Goal: Task Accomplishment & Management: Use online tool/utility

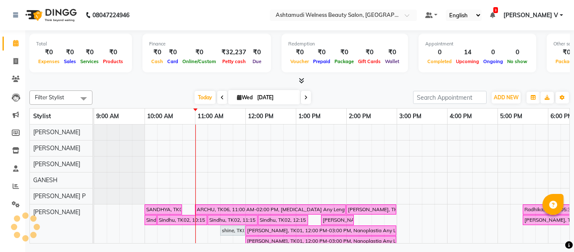
scroll to position [11, 0]
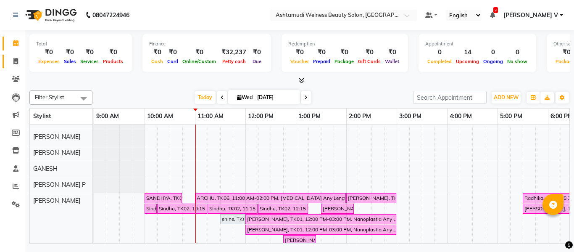
drag, startPoint x: 18, startPoint y: 55, endPoint x: 17, endPoint y: 50, distance: 5.1
click at [18, 55] on link "Invoice" at bounding box center [13, 62] width 20 height 14
select select "service"
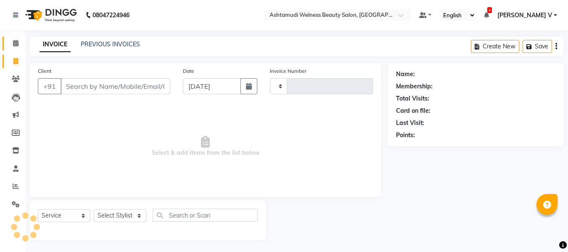
type input "7618"
select select "4529"
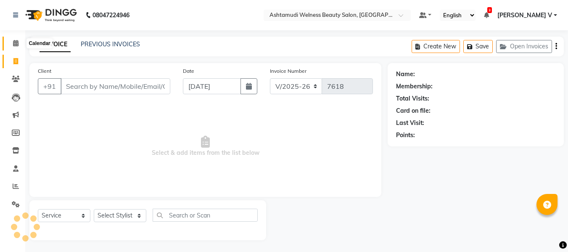
click at [16, 44] on icon at bounding box center [15, 43] width 5 height 6
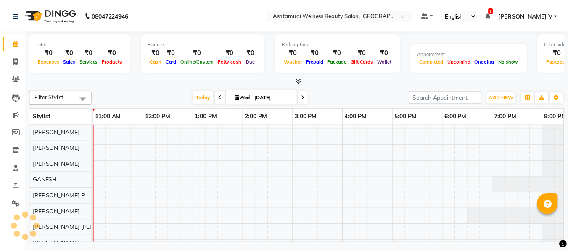
scroll to position [11, 0]
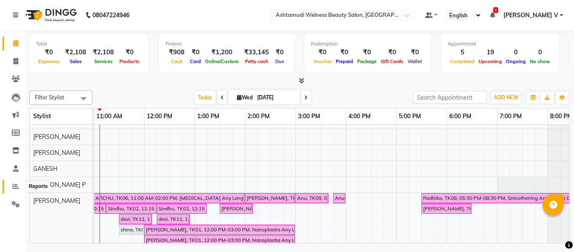
click at [18, 184] on icon at bounding box center [16, 186] width 6 height 6
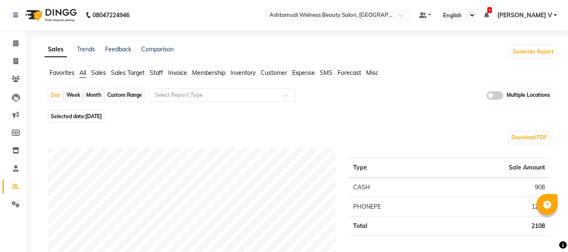
click at [497, 94] on span at bounding box center [494, 95] width 17 height 8
click at [486, 97] on input "checkbox" at bounding box center [486, 97] width 0 height 0
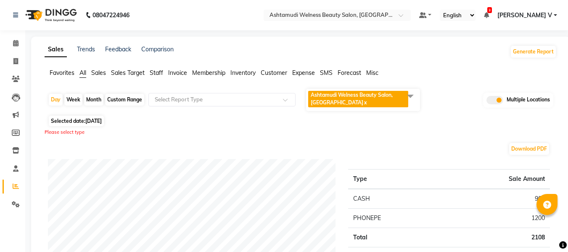
click at [367, 100] on span "Ashtamudi Welness Beauty Salon, Chinnakkada x" at bounding box center [358, 99] width 100 height 16
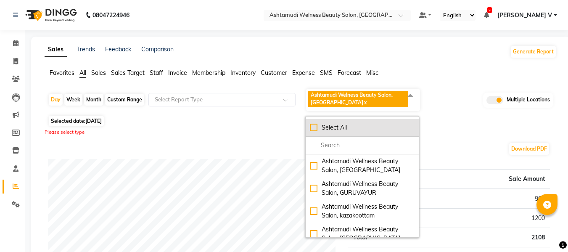
click at [344, 124] on div "Select All" at bounding box center [362, 127] width 105 height 9
checkbox input "true"
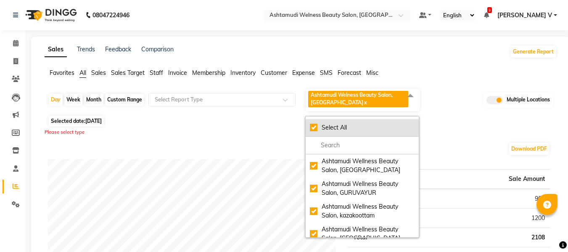
checkbox input "true"
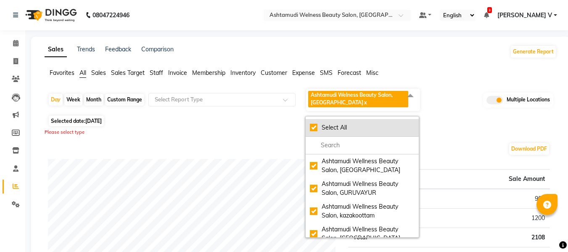
checkbox input "true"
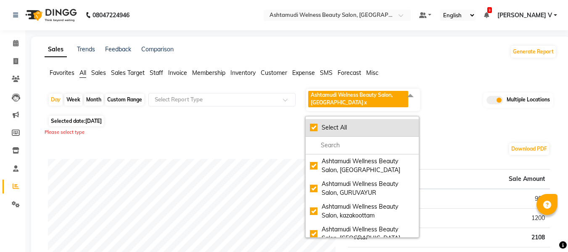
checkbox input "true"
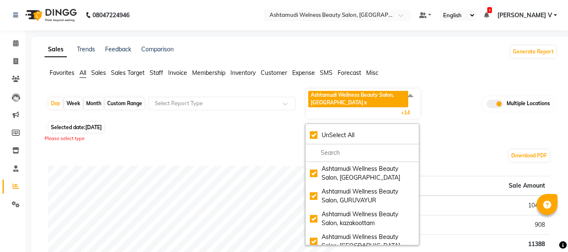
click at [235, 139] on div "Please select type" at bounding box center [301, 138] width 512 height 7
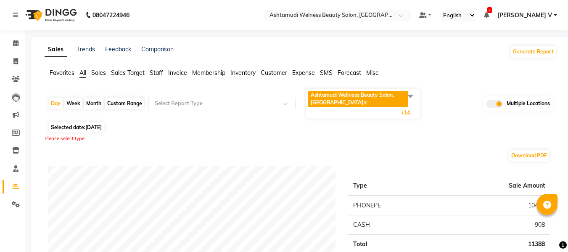
click at [214, 46] on div "Sales Trends Feedback Comparison Generate Report" at bounding box center [300, 51] width 522 height 13
click at [20, 42] on span at bounding box center [15, 44] width 15 height 10
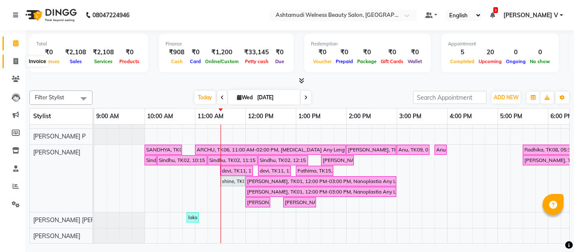
click at [18, 60] on span at bounding box center [15, 62] width 15 height 10
select select "service"
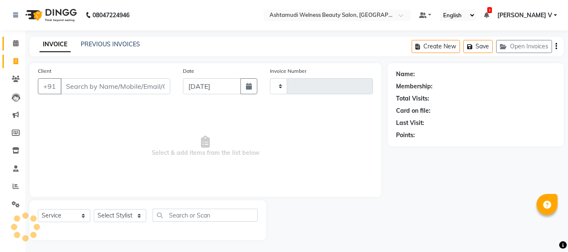
type input "7620"
select select "4529"
click at [17, 45] on icon at bounding box center [15, 43] width 5 height 6
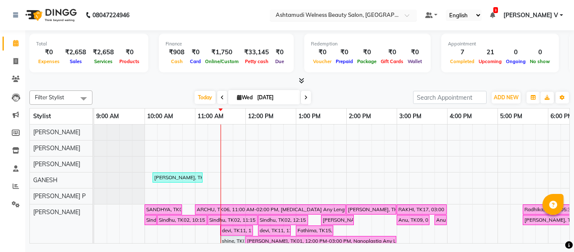
click at [396, 13] on input "text" at bounding box center [335, 16] width 122 height 8
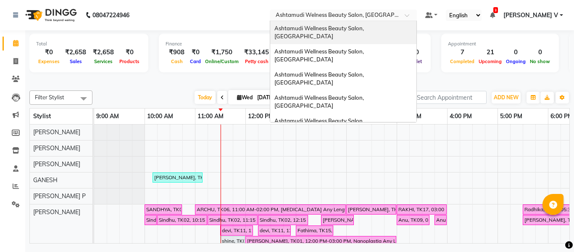
click at [365, 31] on span "Ashtamudi Wellness Beauty Salon, [GEOGRAPHIC_DATA]" at bounding box center [319, 32] width 91 height 15
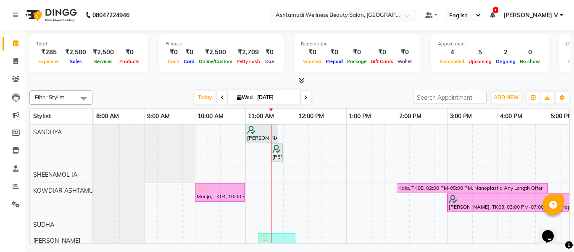
click at [396, 18] on input "text" at bounding box center [335, 16] width 122 height 8
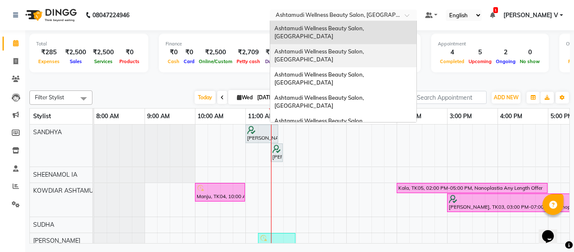
click at [365, 48] on span "Ashtamudi Wellness Beauty Salon, [GEOGRAPHIC_DATA]" at bounding box center [319, 55] width 91 height 15
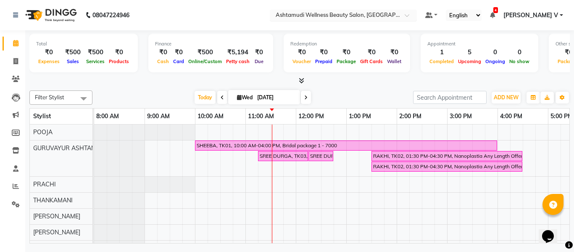
click at [396, 14] on input "text" at bounding box center [335, 16] width 122 height 8
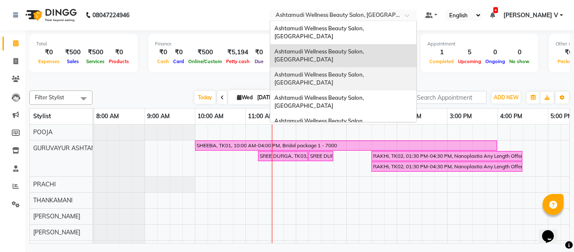
click at [416, 67] on div "Ashtamudi Wellness Beauty Salon, [GEOGRAPHIC_DATA]" at bounding box center [343, 78] width 146 height 23
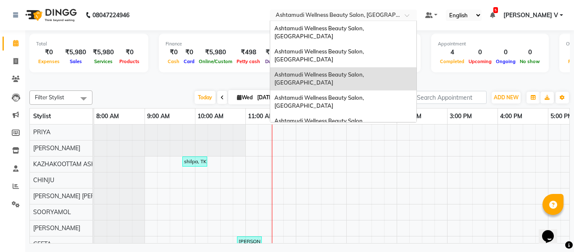
click at [396, 12] on input "text" at bounding box center [335, 16] width 122 height 8
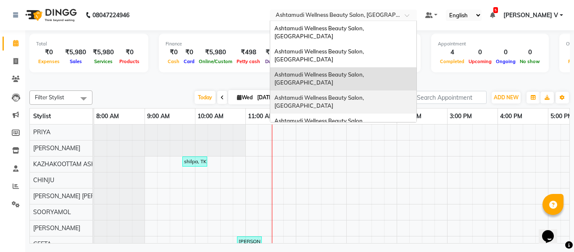
click at [365, 94] on span "Ashtamudi Wellness Beauty Salon, [GEOGRAPHIC_DATA]" at bounding box center [319, 101] width 91 height 15
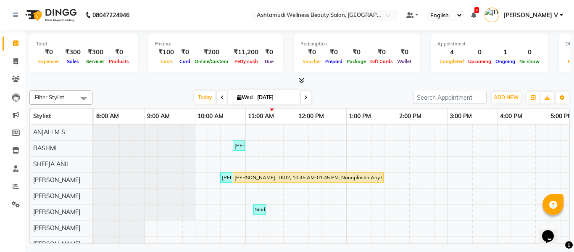
click at [382, 8] on nav "08047224946 Select Location × Ashtamudi Wellness Beauty Salon, Kottiyam Default…" at bounding box center [287, 15] width 574 height 30
click at [377, 13] on input "text" at bounding box center [316, 16] width 122 height 8
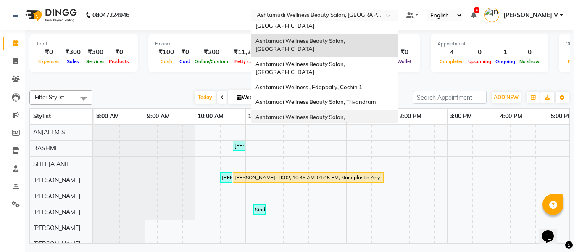
scroll to position [42, 0]
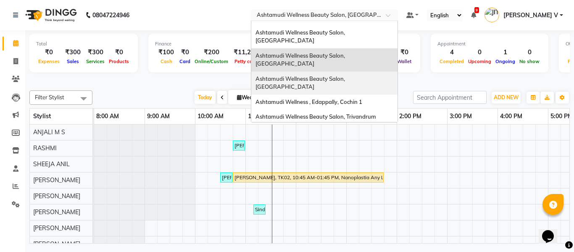
click at [346, 75] on span "Ashtamudi Wellness Beauty Salon, [GEOGRAPHIC_DATA]" at bounding box center [300, 82] width 91 height 15
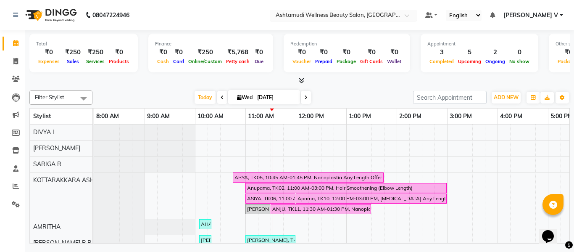
click at [396, 13] on input "text" at bounding box center [335, 16] width 122 height 8
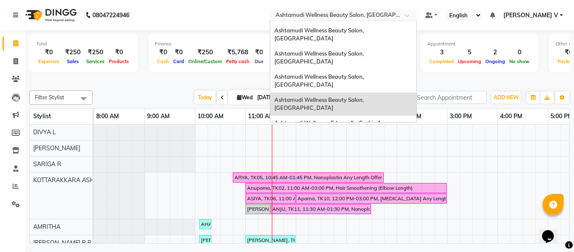
scroll to position [42, 0]
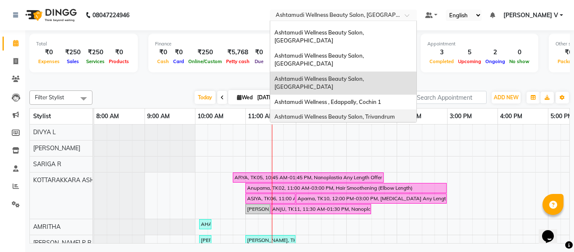
click at [395, 113] on span "Ashtamudi Wellness Beauty Salon, Trivandrum" at bounding box center [334, 116] width 121 height 7
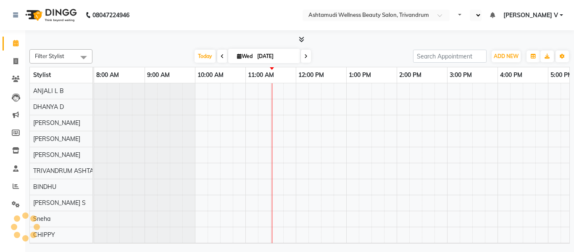
select select "en"
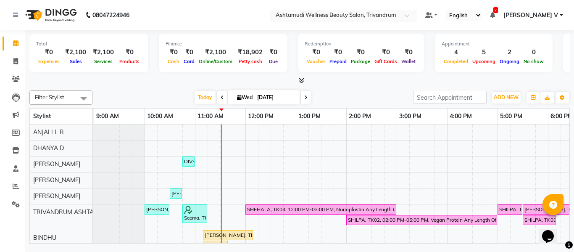
click at [396, 13] on input "text" at bounding box center [335, 16] width 122 height 8
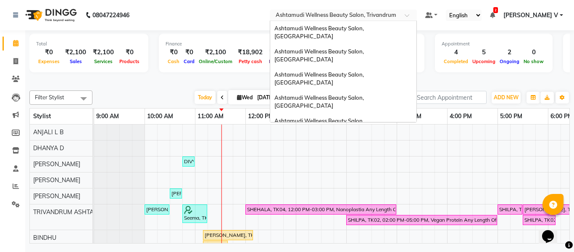
scroll to position [89, 0]
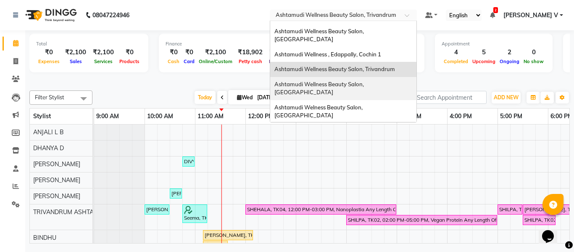
click at [365, 81] on span "Ashtamudi Wellness Beauty Salon, [GEOGRAPHIC_DATA]" at bounding box center [319, 88] width 91 height 15
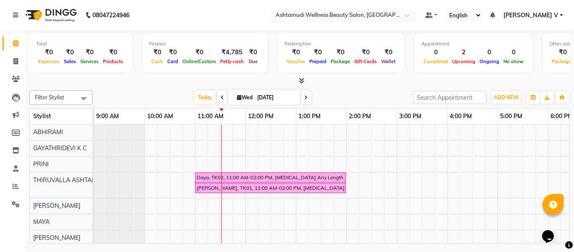
click at [396, 19] on input "text" at bounding box center [335, 16] width 122 height 8
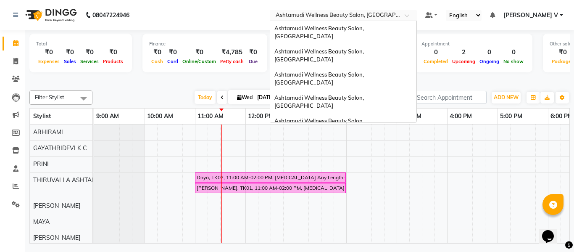
scroll to position [105, 0]
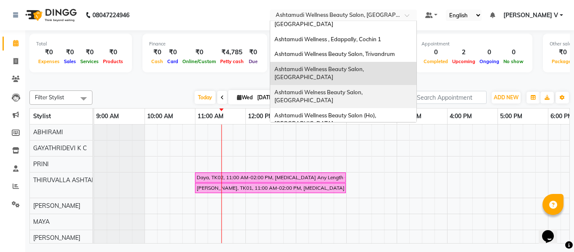
click at [364, 89] on span "Ashtamudi Welness Beauty Salon, [GEOGRAPHIC_DATA]" at bounding box center [318, 96] width 89 height 15
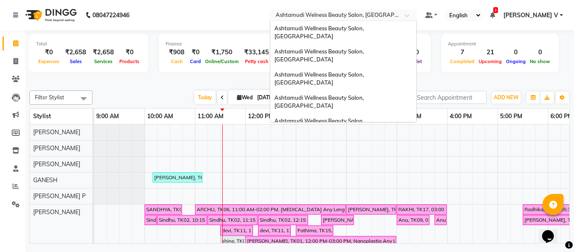
click at [396, 15] on input "text" at bounding box center [335, 16] width 122 height 8
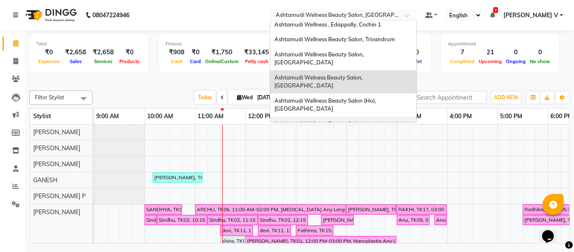
click at [365, 120] on span "Ashtamudi Wellness Beauty Salon, [GEOGRAPHIC_DATA]" at bounding box center [319, 127] width 91 height 15
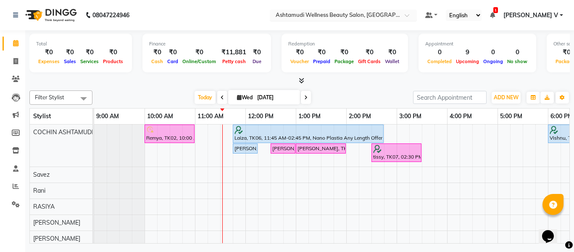
click at [415, 11] on div "Select Location × Ashtamudi Wellness Beauty Salon, [GEOGRAPHIC_DATA]" at bounding box center [343, 15] width 147 height 11
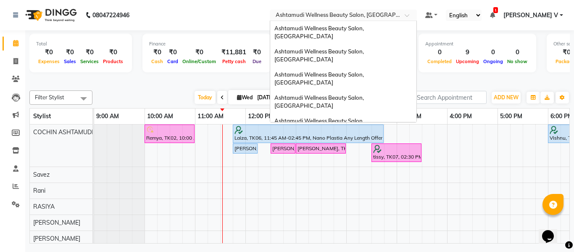
scroll to position [131, 0]
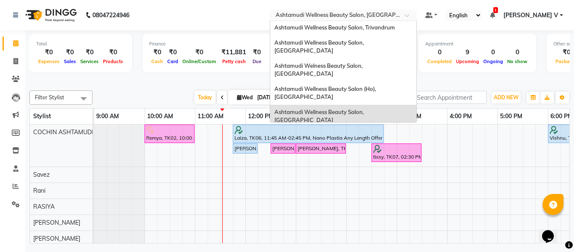
click at [414, 128] on div "Ashtamudi Wellness Beauty Salon, [GEOGRAPHIC_DATA]" at bounding box center [343, 139] width 146 height 23
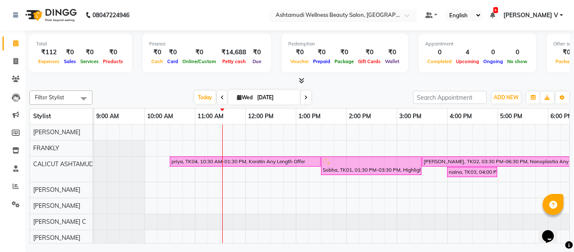
click at [396, 13] on input "text" at bounding box center [335, 16] width 122 height 8
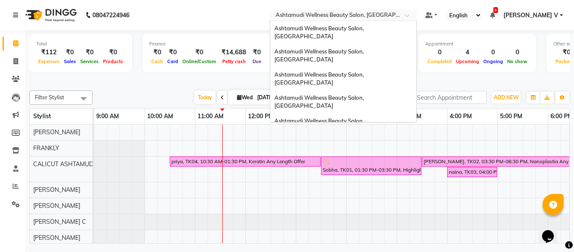
scroll to position [131, 0]
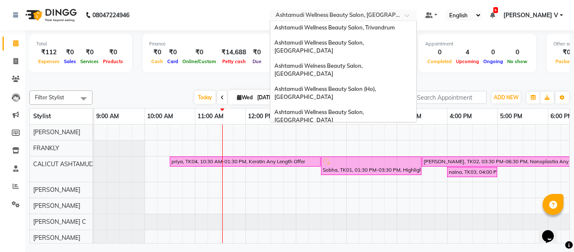
click at [390, 151] on div "Ashtamudi Beauty Lounge, Attingal" at bounding box center [343, 158] width 146 height 15
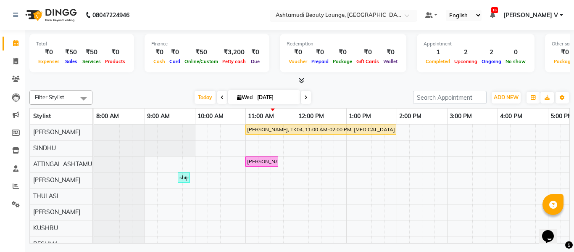
click at [394, 12] on input "text" at bounding box center [335, 16] width 122 height 8
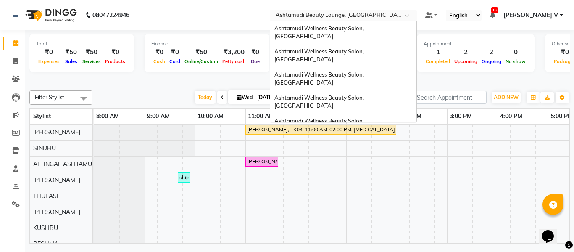
scroll to position [131, 0]
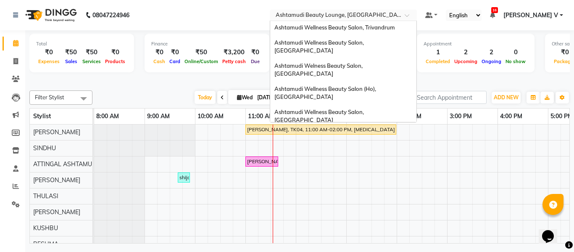
click at [416, 166] on div "Ashtamudi Wellness Beauty Salon, [GEOGRAPHIC_DATA]" at bounding box center [343, 177] width 146 height 23
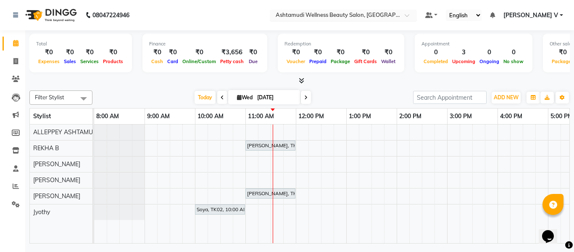
click at [396, 13] on input "text" at bounding box center [335, 16] width 122 height 8
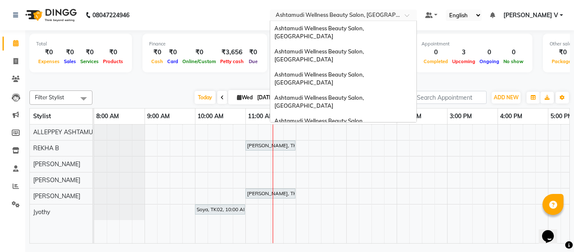
scroll to position [131, 0]
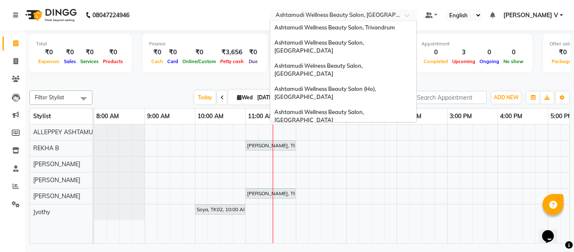
click at [408, 192] on span "Ashtamudi Unisex Salon, Dreams Mall, Dreams Mall Kottiyam" at bounding box center [340, 199] width 133 height 15
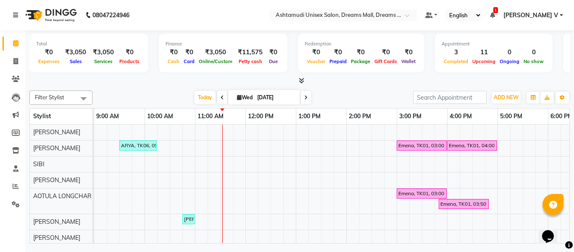
click at [378, 9] on nav "08047224946 Select Location × Ashtamudi Unisex Salon, Dreams Mall, Dreams Mall …" at bounding box center [287, 15] width 574 height 30
click at [379, 16] on input "text" at bounding box center [335, 16] width 122 height 8
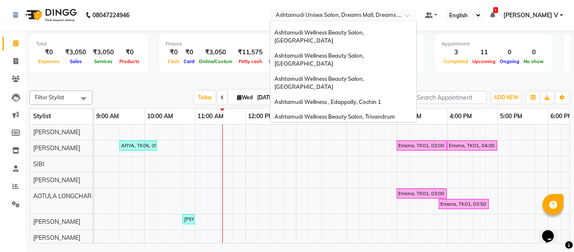
click at [364, 151] on span "Ashtamudi Welness Beauty Salon, [GEOGRAPHIC_DATA]" at bounding box center [318, 158] width 89 height 15
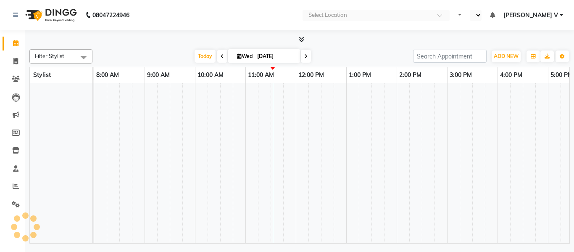
select select "en"
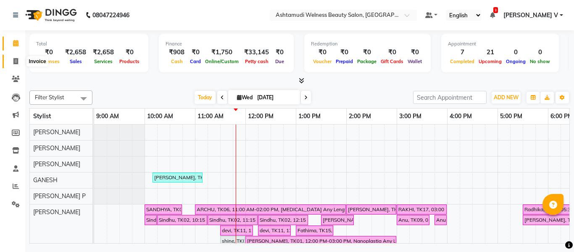
click at [13, 65] on span at bounding box center [15, 62] width 15 height 10
select select "service"
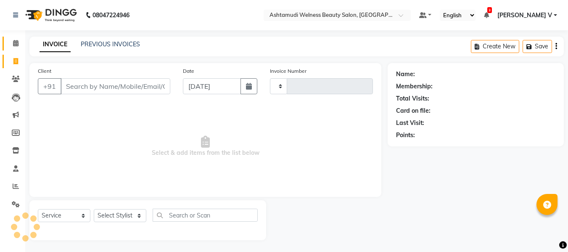
type input "7622"
select select "4529"
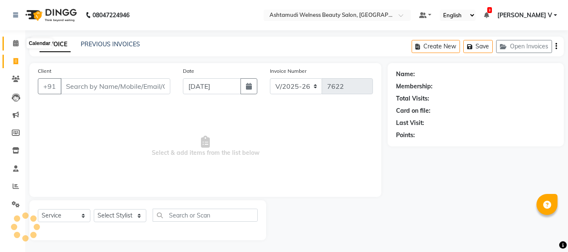
click at [15, 46] on span at bounding box center [15, 44] width 15 height 10
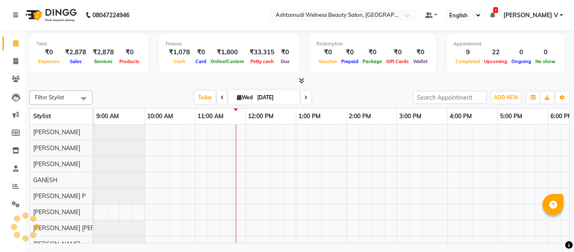
scroll to position [0, 101]
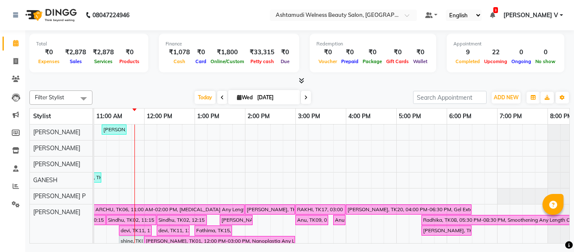
click at [402, 8] on nav "08047224946 Select Location × Ashtamudi Welness Beauty Salon, Chinnakkada Defau…" at bounding box center [287, 15] width 574 height 30
click at [394, 17] on input "text" at bounding box center [335, 16] width 122 height 8
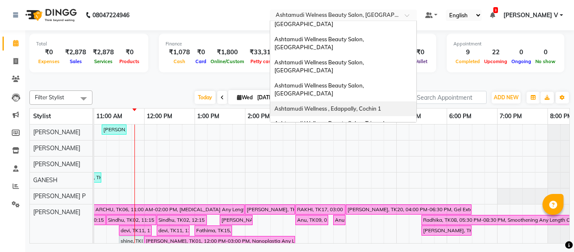
scroll to position [0, 0]
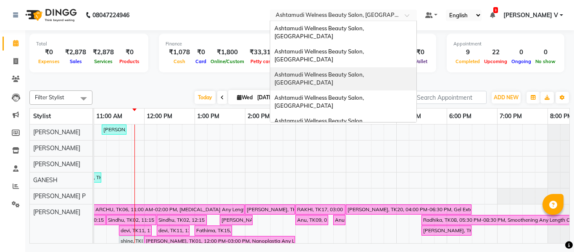
click at [365, 71] on span "Ashtamudi Wellness Beauty Salon, [GEOGRAPHIC_DATA]" at bounding box center [319, 78] width 91 height 15
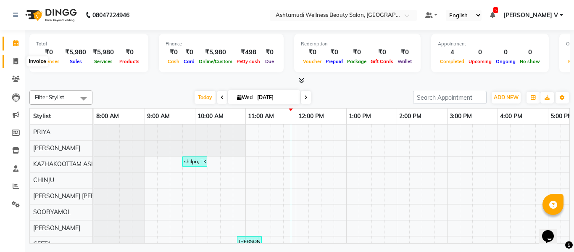
click at [17, 59] on icon at bounding box center [15, 61] width 5 height 6
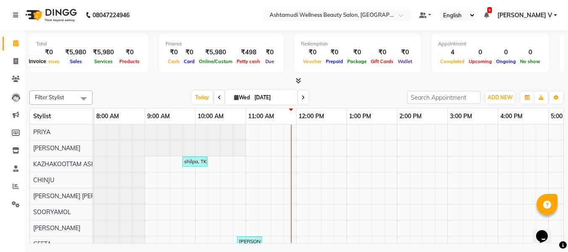
select select "4662"
select select "service"
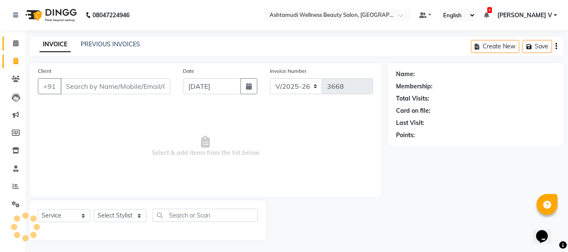
click at [21, 38] on link "Calendar" at bounding box center [13, 44] width 20 height 14
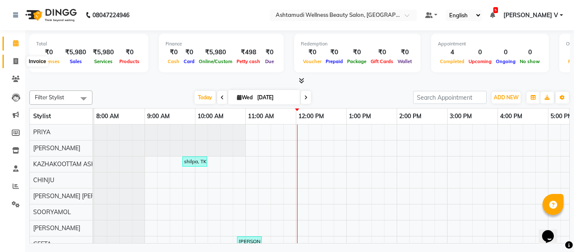
drag, startPoint x: 16, startPoint y: 57, endPoint x: 16, endPoint y: 42, distance: 14.7
click at [16, 57] on span at bounding box center [15, 62] width 15 height 10
select select "service"
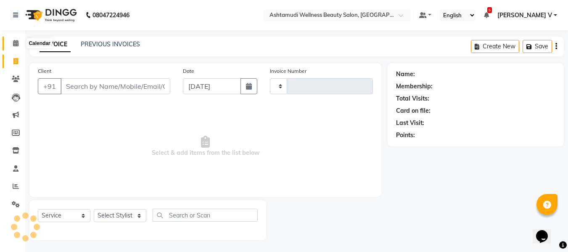
click at [16, 42] on icon at bounding box center [15, 43] width 5 height 6
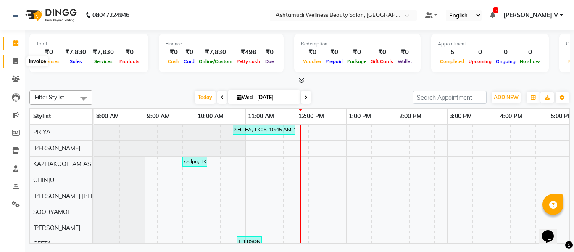
click at [16, 58] on icon at bounding box center [15, 61] width 5 height 6
select select "service"
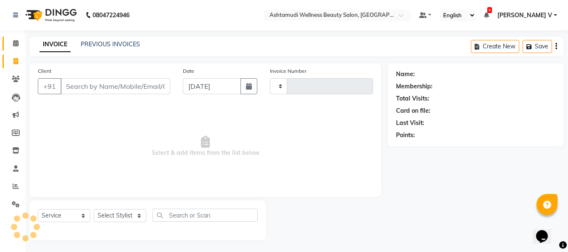
type input "3670"
select select "4662"
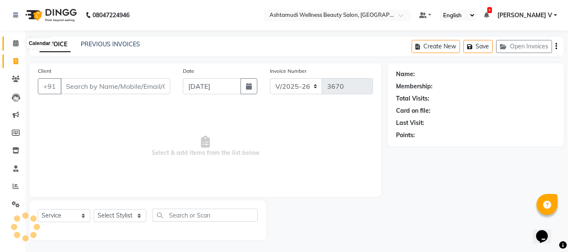
click at [22, 45] on span at bounding box center [15, 44] width 15 height 10
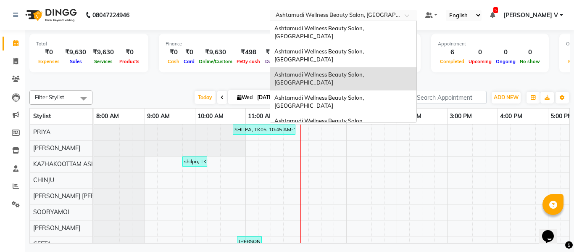
click at [417, 10] on div "Select Location × Ashtamudi Wellness Beauty Salon, [GEOGRAPHIC_DATA]" at bounding box center [343, 15] width 147 height 11
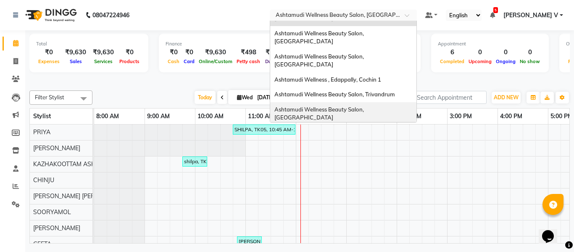
scroll to position [84, 0]
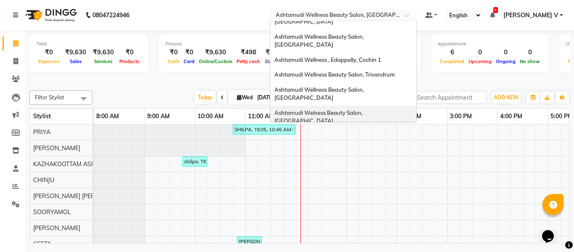
click at [364, 109] on span "Ashtamudi Welness Beauty Salon, [GEOGRAPHIC_DATA]" at bounding box center [318, 116] width 89 height 15
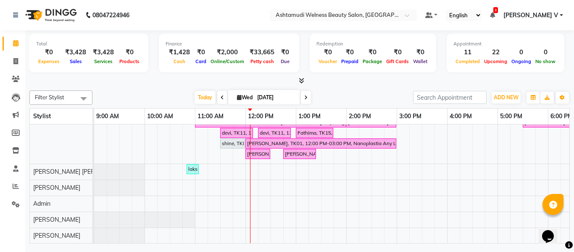
scroll to position [41, 0]
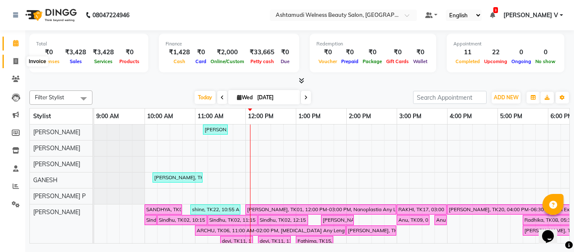
drag, startPoint x: 18, startPoint y: 62, endPoint x: 15, endPoint y: 36, distance: 26.7
click at [18, 62] on span at bounding box center [15, 62] width 15 height 10
select select "4529"
select select "service"
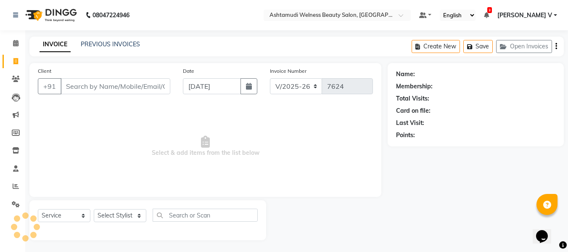
click at [15, 36] on li "Calendar" at bounding box center [12, 43] width 25 height 18
click at [16, 42] on icon at bounding box center [15, 43] width 5 height 6
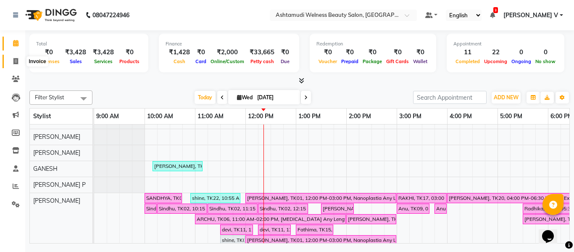
drag, startPoint x: 14, startPoint y: 59, endPoint x: 18, endPoint y: 45, distance: 14.8
click at [14, 59] on icon at bounding box center [15, 61] width 5 height 6
select select "service"
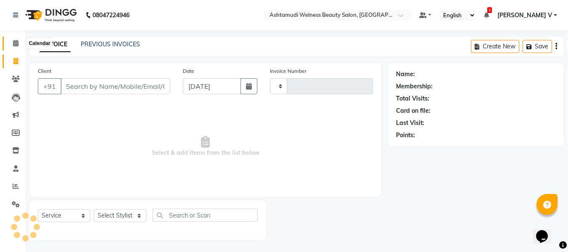
type input "7626"
select select "4529"
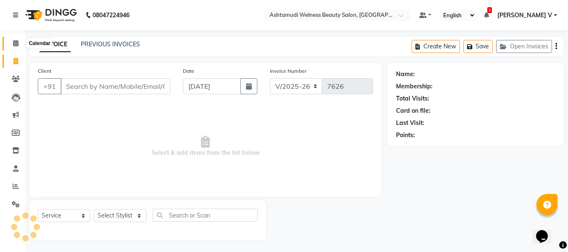
click at [18, 42] on icon at bounding box center [15, 43] width 5 height 6
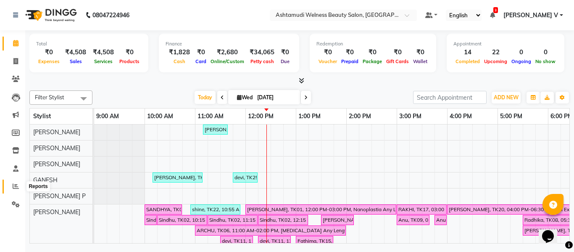
click at [16, 188] on icon at bounding box center [16, 186] width 6 height 6
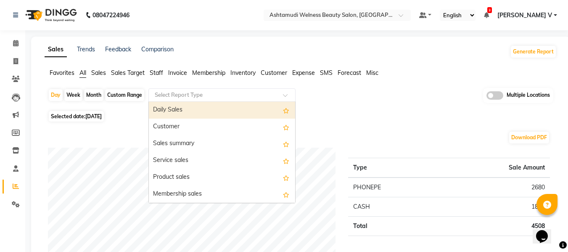
click at [176, 88] on div "Select Report Type" at bounding box center [221, 94] width 147 height 13
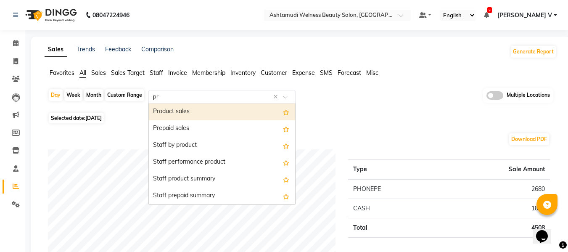
type input "p"
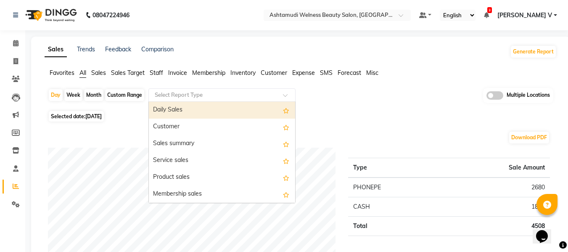
type input "c"
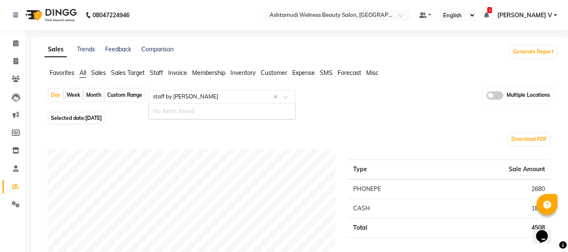
type input "staff by c"
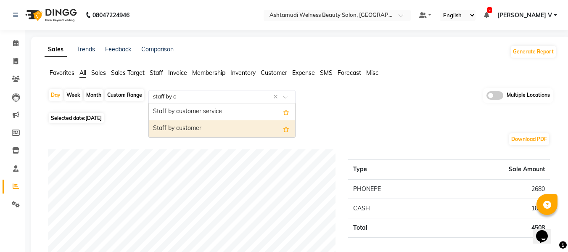
click at [198, 123] on div "Staff by customer" at bounding box center [222, 128] width 146 height 17
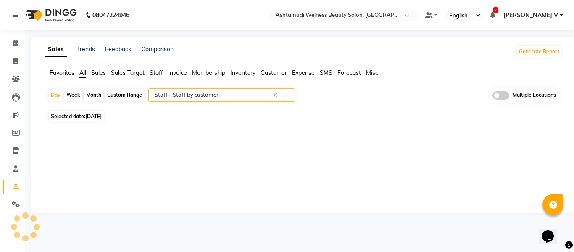
select select "full_report"
select select "csv"
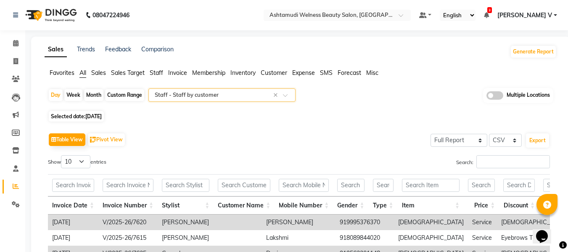
click at [92, 94] on div "Month" at bounding box center [93, 95] width 19 height 12
select select "9"
select select "2025"
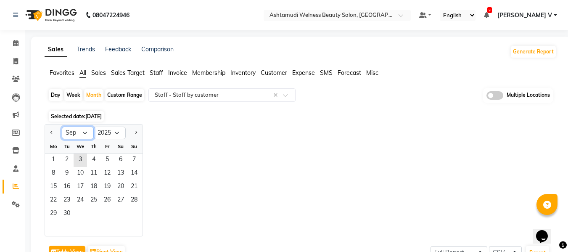
click at [81, 133] on select "Jan Feb Mar Apr May Jun [DATE] Aug Sep Oct Nov Dec" at bounding box center [78, 132] width 32 height 13
select select "8"
click at [62, 126] on select "Jan Feb Mar Apr May Jun [DATE] Aug Sep Oct Nov Dec" at bounding box center [78, 132] width 32 height 13
click at [105, 160] on span "1" at bounding box center [106, 159] width 13 height 13
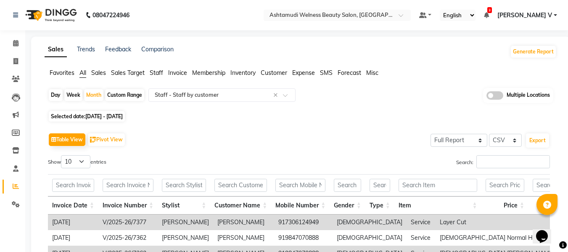
click at [497, 95] on span at bounding box center [494, 95] width 17 height 8
click at [486, 97] on input "checkbox" at bounding box center [486, 97] width 0 height 0
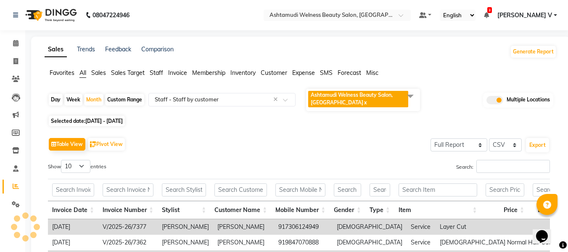
click at [377, 98] on span "Ashtamudi Welness Beauty Salon, [GEOGRAPHIC_DATA] x" at bounding box center [358, 99] width 100 height 16
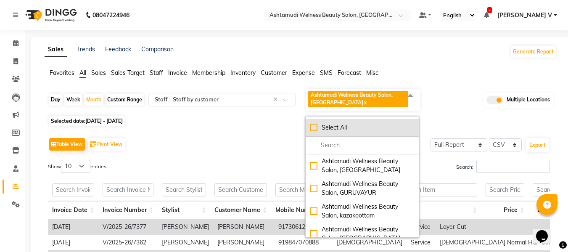
click at [361, 124] on div "Select All" at bounding box center [362, 127] width 105 height 9
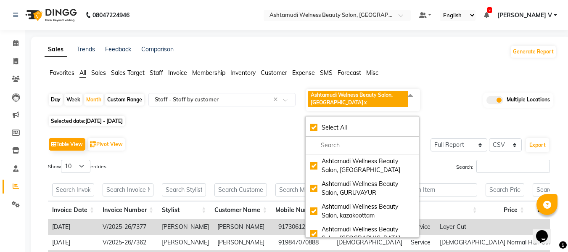
checkbox input "true"
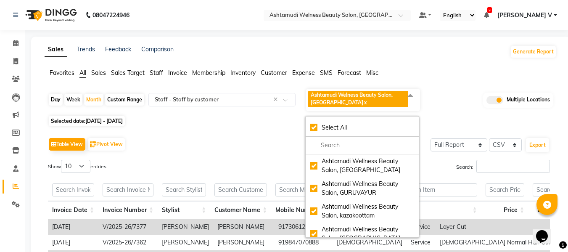
checkbox input "true"
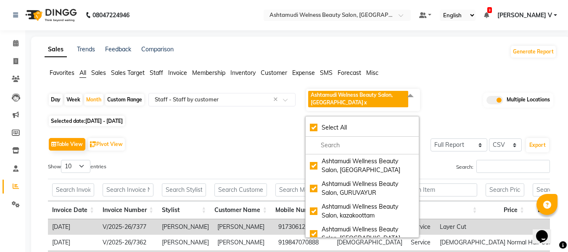
checkbox input "true"
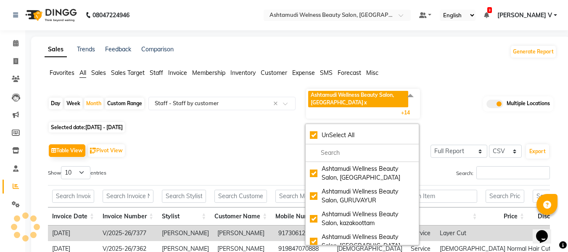
click at [224, 130] on div "Selected date: [DATE] - [DATE]" at bounding box center [302, 127] width 508 height 9
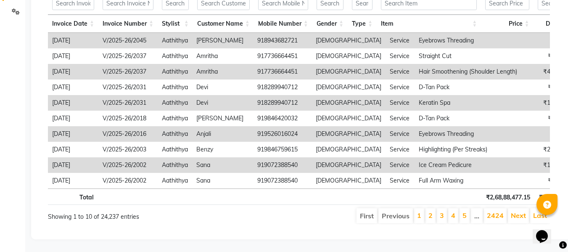
scroll to position [0, 6]
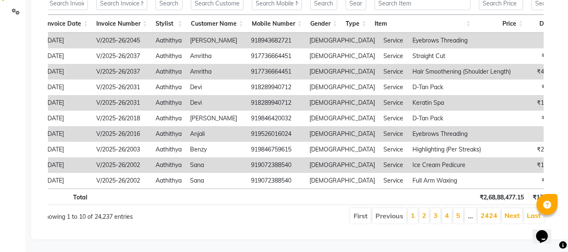
drag, startPoint x: 460, startPoint y: 222, endPoint x: 24, endPoint y: 3, distance: 488.3
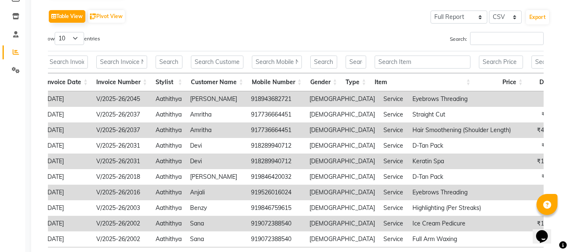
scroll to position [37, 0]
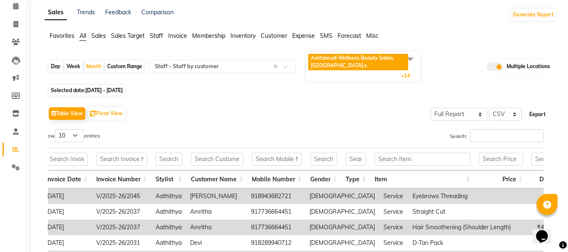
click at [540, 112] on button "Export" at bounding box center [537, 114] width 23 height 14
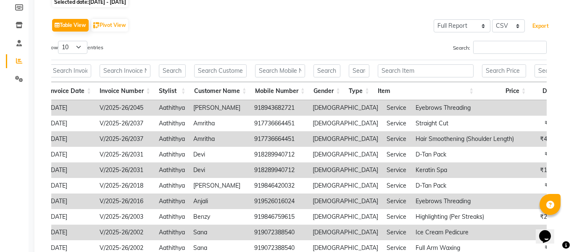
scroll to position [0, 0]
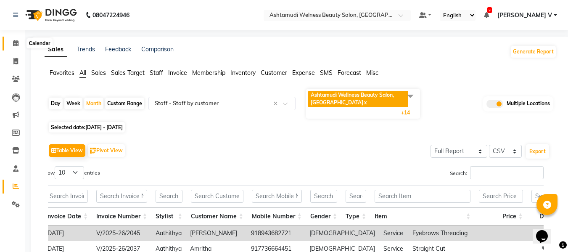
click at [16, 40] on icon at bounding box center [15, 43] width 5 height 6
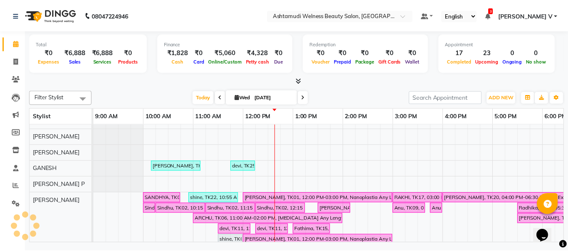
scroll to position [11, 0]
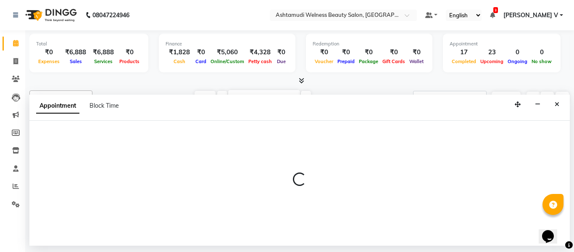
select select "25967"
select select "tentative"
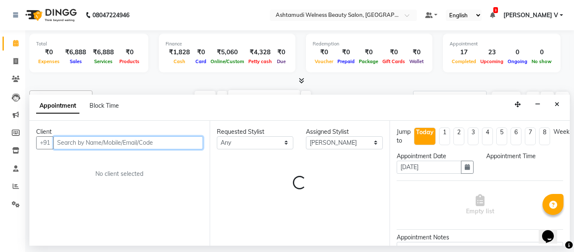
select select "945"
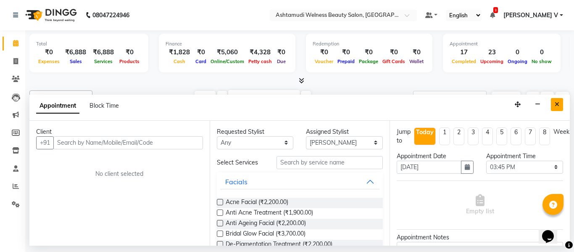
click at [560, 103] on button "Close" at bounding box center [557, 104] width 12 height 13
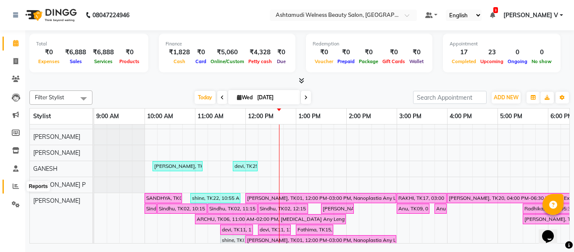
click at [13, 184] on icon at bounding box center [16, 186] width 6 height 6
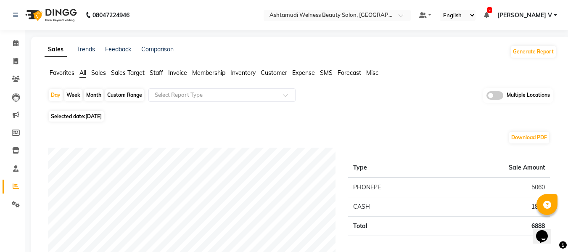
click at [500, 95] on span at bounding box center [494, 95] width 17 height 8
click at [486, 97] on input "checkbox" at bounding box center [486, 97] width 0 height 0
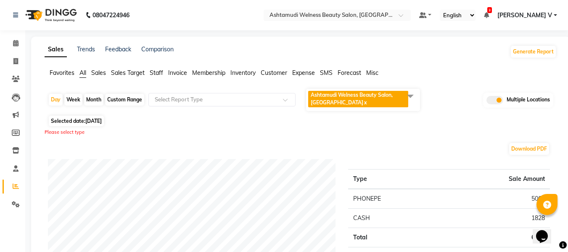
click at [364, 99] on span "Ashtamudi Welness Beauty Salon, [GEOGRAPHIC_DATA] x" at bounding box center [358, 99] width 100 height 16
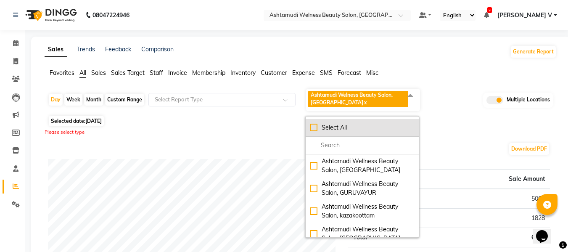
click at [352, 124] on div "Select All" at bounding box center [362, 127] width 105 height 9
checkbox input "true"
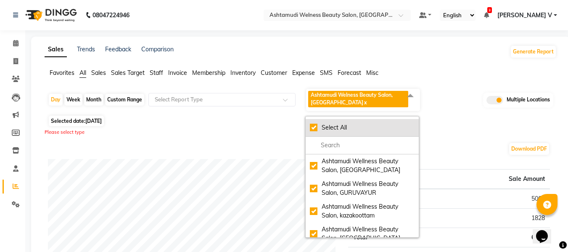
checkbox input "true"
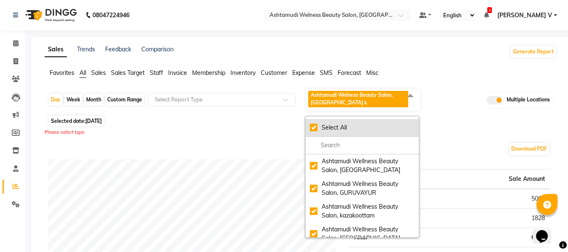
checkbox input "true"
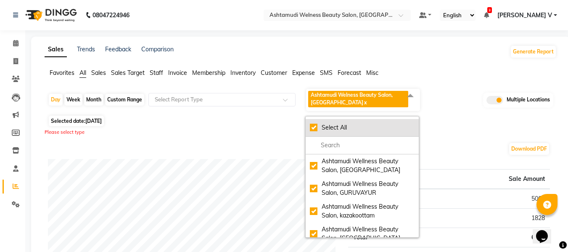
checkbox input "true"
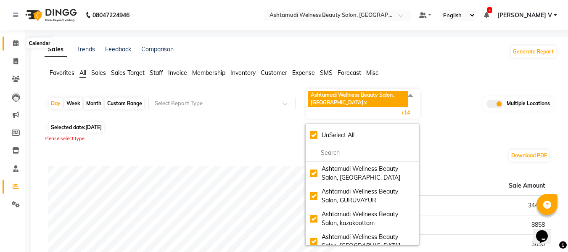
click at [16, 39] on span at bounding box center [15, 44] width 15 height 10
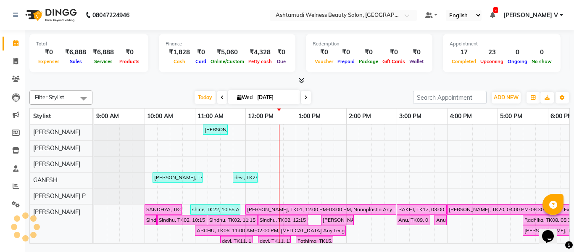
scroll to position [11, 0]
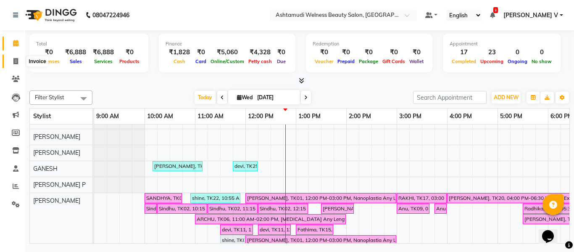
click at [17, 63] on icon at bounding box center [15, 61] width 5 height 6
select select "4529"
select select "service"
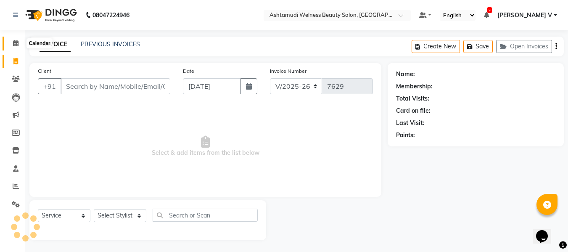
click at [18, 43] on icon at bounding box center [15, 43] width 5 height 6
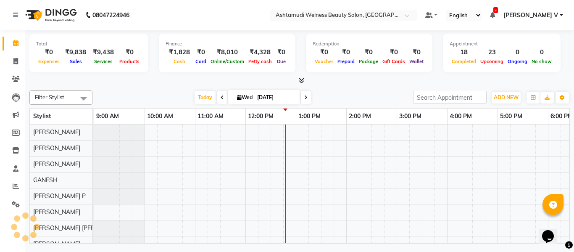
scroll to position [11, 0]
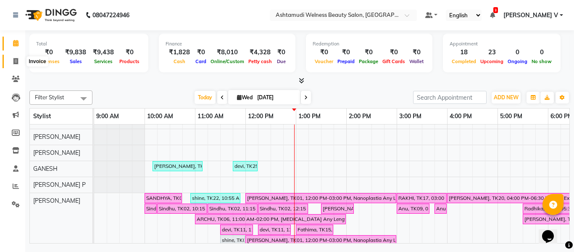
click at [17, 62] on icon at bounding box center [15, 61] width 5 height 6
select select "4529"
select select "service"
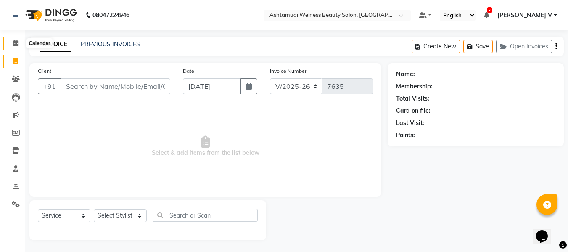
click at [17, 44] on icon at bounding box center [15, 43] width 5 height 6
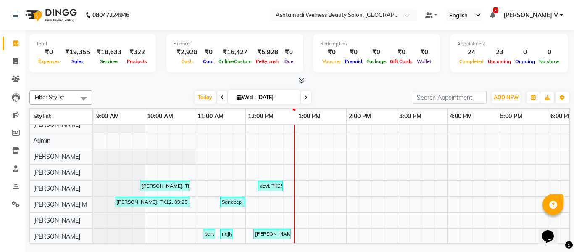
scroll to position [305, 0]
